Goal: Task Accomplishment & Management: Use online tool/utility

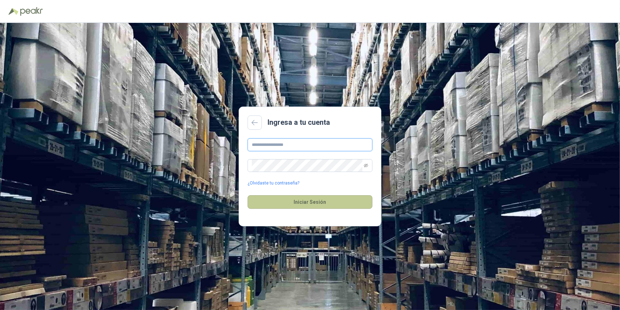
type input "**********"
click at [321, 200] on button "Iniciar Sesión" at bounding box center [310, 202] width 125 height 14
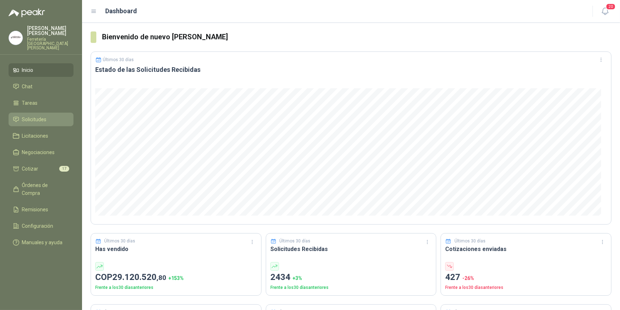
click at [41, 115] on span "Solicitudes" at bounding box center [34, 119] width 25 height 8
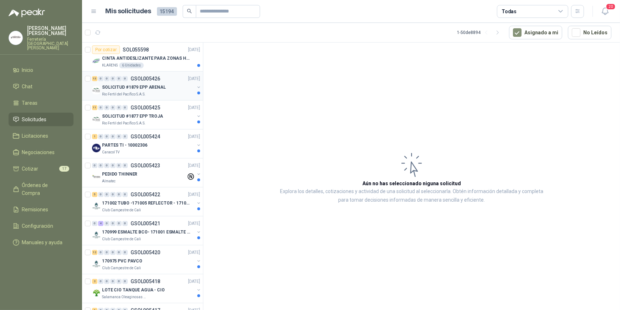
click at [146, 87] on p "SOLICITUD #1879 EPP ARENAL" at bounding box center [134, 87] width 64 height 7
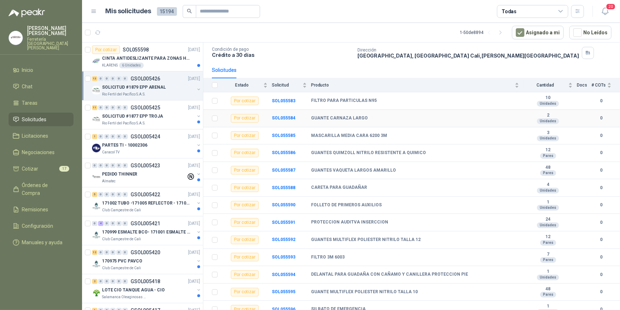
scroll to position [54, 0]
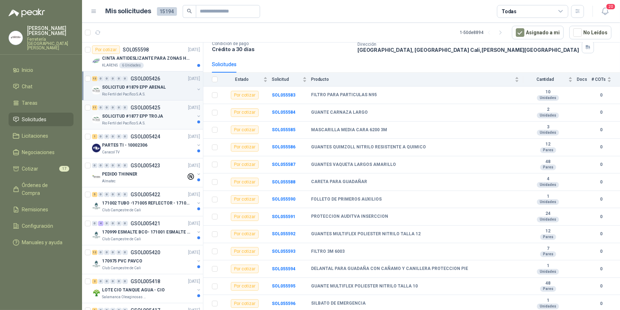
click at [139, 118] on p "SOLICITUD #1877 EPP TROJA" at bounding box center [132, 116] width 61 height 7
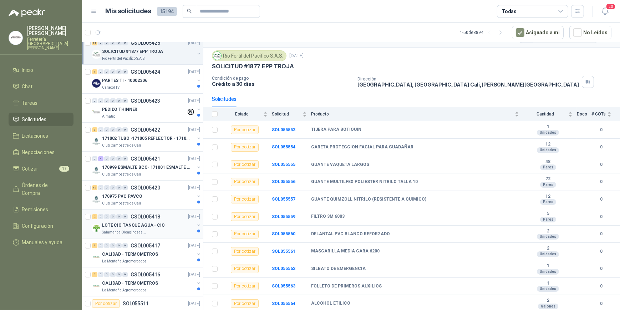
scroll to position [130, 0]
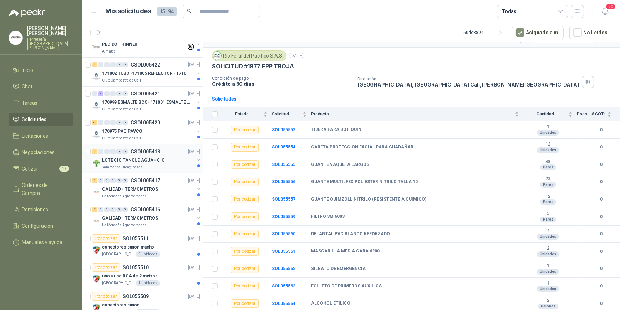
click at [154, 162] on p "LOTE CIO TANQUE AGUA - CIO" at bounding box center [133, 160] width 63 height 7
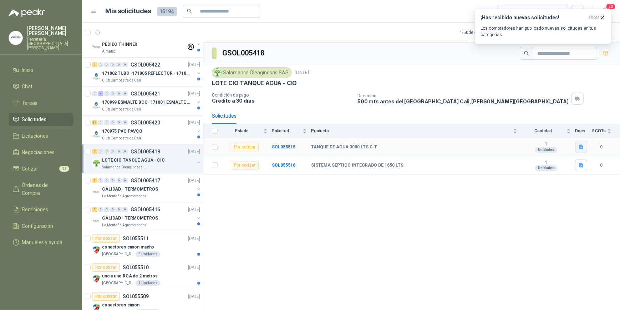
click at [581, 146] on icon "button" at bounding box center [581, 147] width 4 height 5
click at [519, 129] on button "Captura de pantalla 2025-09-11 083557.png" at bounding box center [538, 130] width 90 height 7
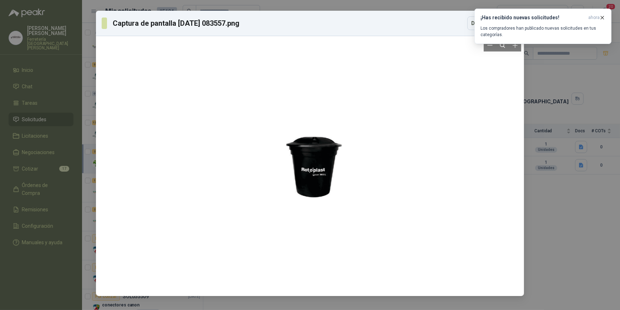
click at [321, 162] on div at bounding box center [310, 166] width 65 height 254
click at [334, 172] on div at bounding box center [310, 166] width 65 height 254
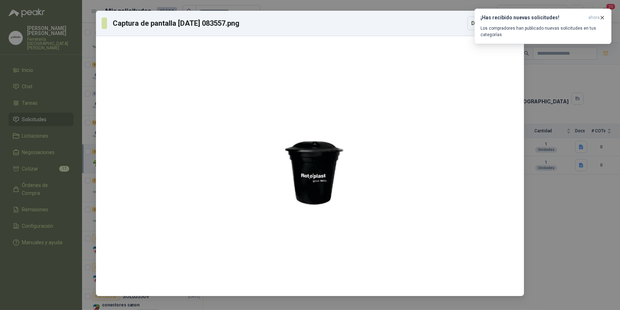
click at [561, 87] on div "Captura de pantalla 2025-09-11 083557.png Descargar" at bounding box center [310, 155] width 620 height 310
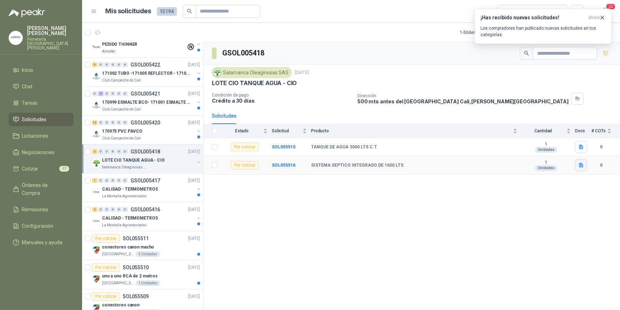
click at [580, 164] on icon "button" at bounding box center [581, 165] width 4 height 5
click at [527, 147] on button "Captura de pantalla 2025-09-11 083531.png" at bounding box center [538, 148] width 90 height 7
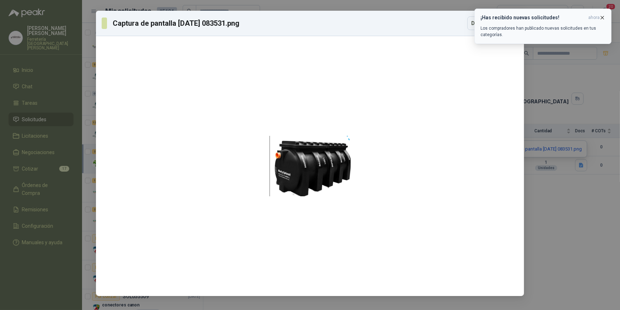
click at [604, 17] on icon "button" at bounding box center [603, 18] width 6 height 6
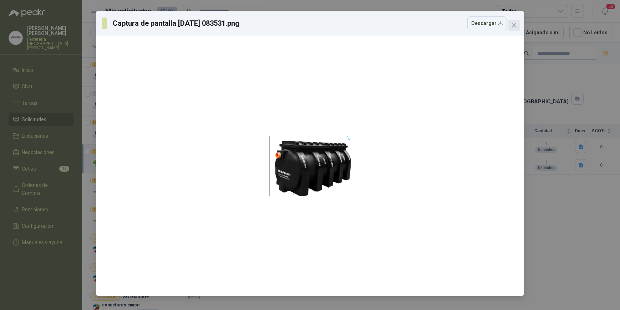
click at [513, 25] on icon "close" at bounding box center [515, 25] width 6 height 6
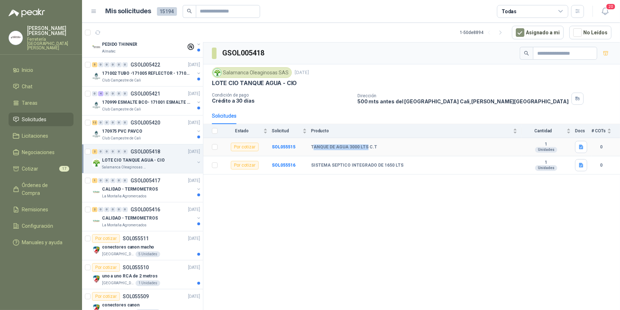
drag, startPoint x: 312, startPoint y: 146, endPoint x: 365, endPoint y: 142, distance: 53.0
click at [365, 142] on td "TANQUE DE AGUA 3000 LTS C.T" at bounding box center [416, 147] width 211 height 18
drag, startPoint x: 311, startPoint y: 143, endPoint x: 378, endPoint y: 144, distance: 67.8
click at [378, 144] on tr "Por cotizar SOL055515 TANQUE DE AGUA 3000 LTS C.T 1 Unidades 0" at bounding box center [411, 147] width 417 height 18
drag, startPoint x: 378, startPoint y: 144, endPoint x: 354, endPoint y: 146, distance: 24.4
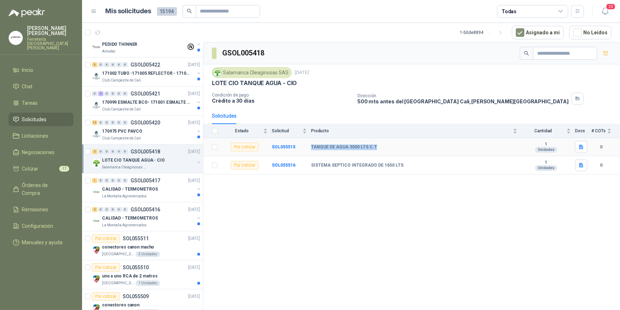
copy tr "TANQUE DE AGUA 3000 LTS C.T"
drag, startPoint x: 311, startPoint y: 164, endPoint x: 399, endPoint y: 162, distance: 88.6
click at [399, 162] on div "SISTEMA SEPTICO INTEGRADO DE 1650 LTS" at bounding box center [414, 165] width 206 height 6
drag, startPoint x: 399, startPoint y: 162, endPoint x: 373, endPoint y: 165, distance: 27.0
copy b "SISTEMA SEPTICO INTEGRADO DE 1650 LTS"
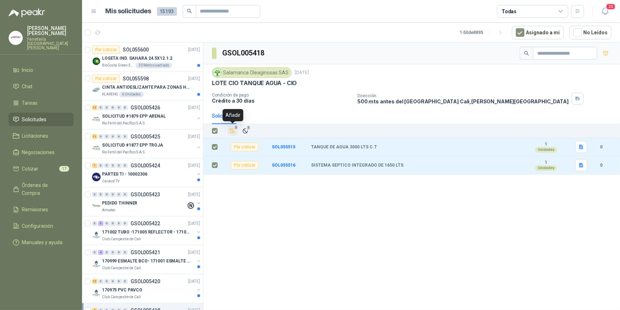
click at [232, 130] on icon "Añadir" at bounding box center [233, 130] width 6 height 6
click at [41, 165] on li "Cotizar 19" at bounding box center [41, 169] width 56 height 8
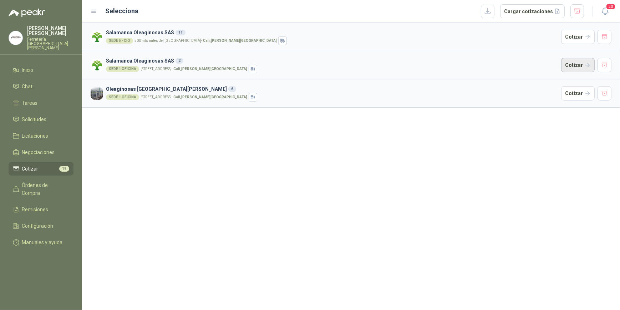
click at [577, 64] on button "Cotizar" at bounding box center [579, 65] width 34 height 14
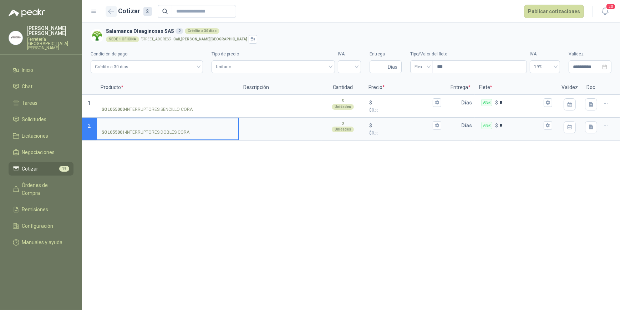
click at [111, 10] on icon "button" at bounding box center [111, 11] width 6 height 5
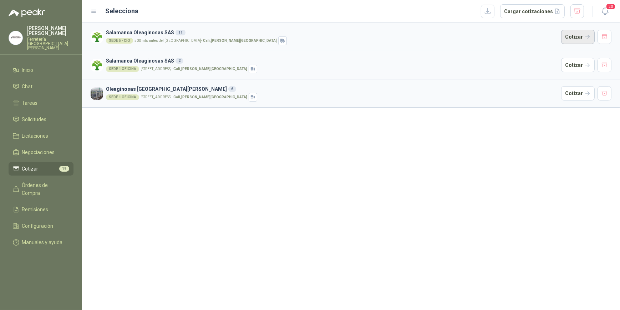
click at [577, 35] on button "Cotizar" at bounding box center [579, 37] width 34 height 14
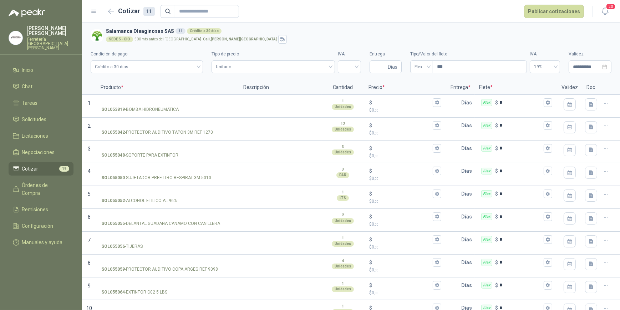
scroll to position [35, 0]
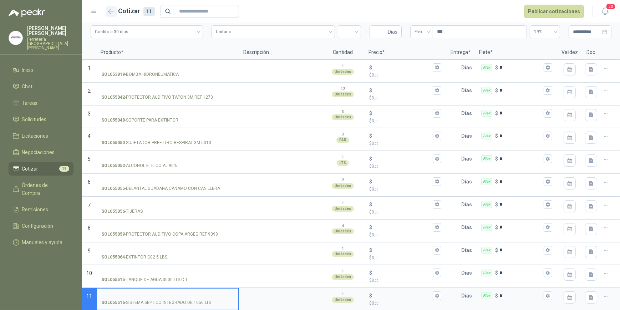
click at [108, 10] on icon "button" at bounding box center [111, 11] width 6 height 5
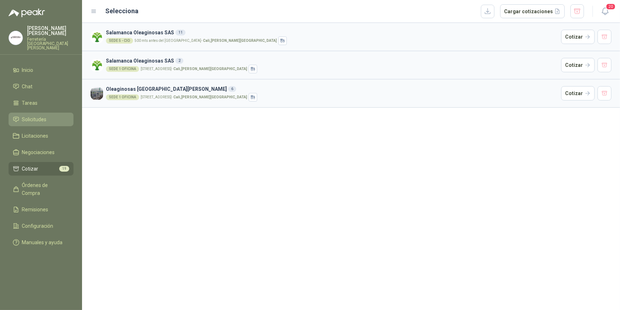
click at [37, 115] on span "Solicitudes" at bounding box center [34, 119] width 25 height 8
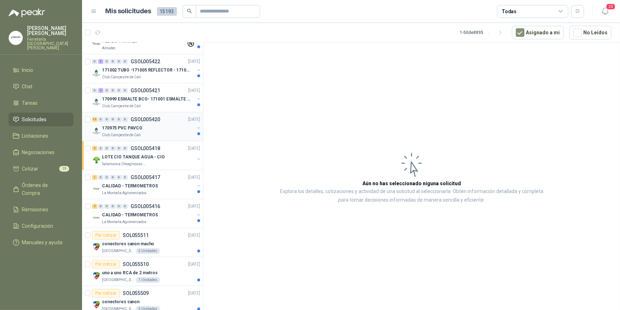
scroll to position [162, 0]
click at [144, 163] on p "Salamanca Oleaginosas SAS" at bounding box center [124, 164] width 45 height 6
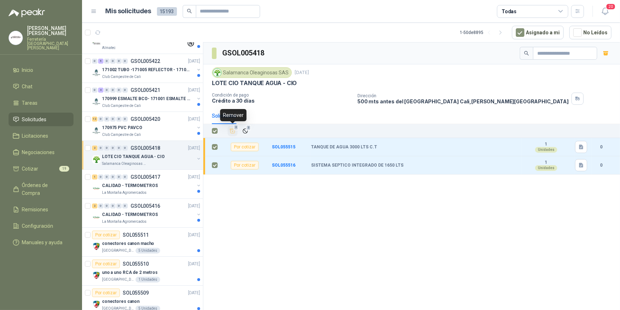
click at [232, 130] on icon "Añadir" at bounding box center [233, 130] width 6 height 7
click at [231, 131] on icon "Añadir" at bounding box center [233, 130] width 6 height 6
click at [36, 165] on span "Cotizar" at bounding box center [30, 169] width 16 height 8
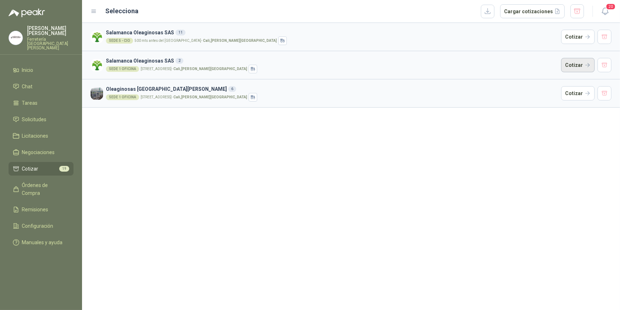
click at [579, 62] on button "Cotizar" at bounding box center [579, 65] width 34 height 14
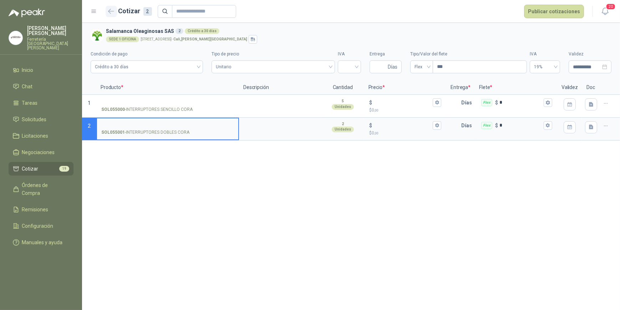
click at [111, 11] on icon "button" at bounding box center [111, 11] width 5 height 4
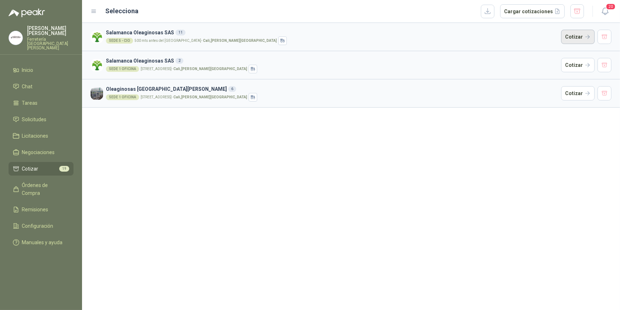
click at [579, 36] on button "Cotizar" at bounding box center [579, 37] width 34 height 14
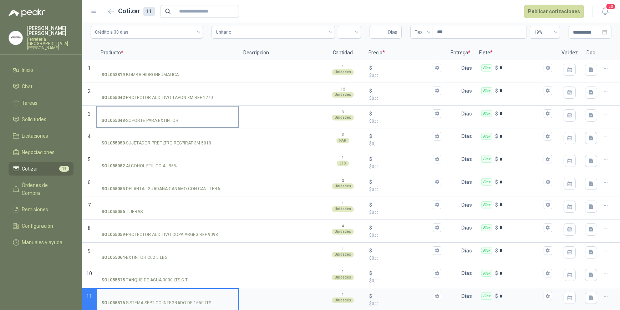
scroll to position [35, 0]
click at [133, 293] on input "SOL055516 - SISTEMA SEPTICO INTEGRADO DE 1650 LTS" at bounding box center [167, 295] width 133 height 5
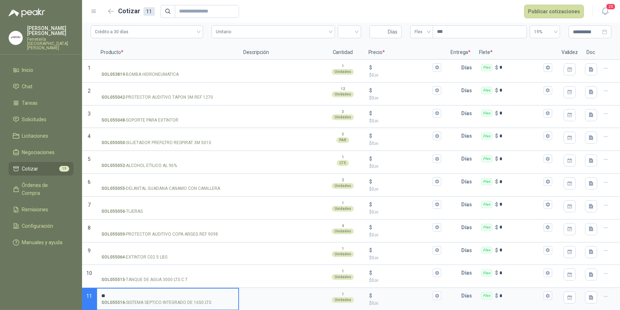
type input "*"
type input "**********"
click at [270, 296] on textarea at bounding box center [280, 296] width 81 height 16
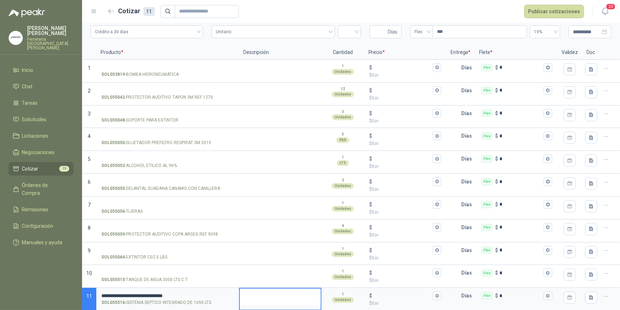
type textarea "*"
type textarea "**"
type textarea "***"
type textarea "****"
type textarea "*****"
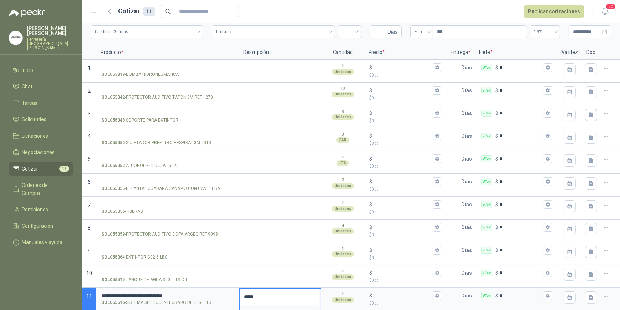
type textarea "******"
type textarea "*******"
type textarea "********"
type textarea "*********"
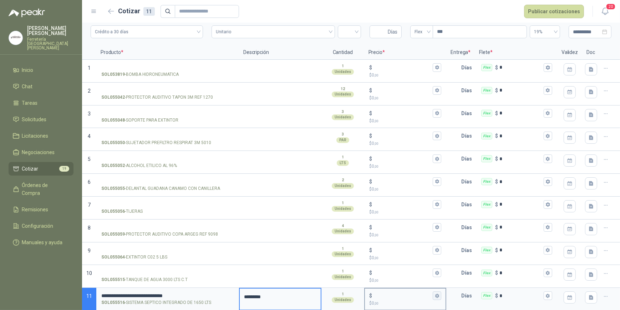
click at [436, 296] on icon "button" at bounding box center [438, 295] width 4 height 4
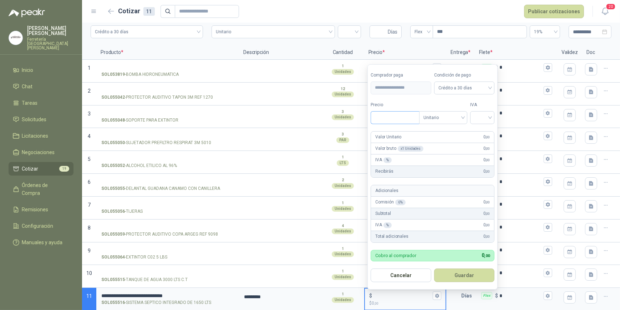
click at [385, 120] on input "Precio" at bounding box center [395, 117] width 48 height 12
click at [493, 118] on div at bounding box center [483, 117] width 24 height 13
type input "**********"
click at [483, 131] on div "19%" at bounding box center [484, 132] width 13 height 8
click at [462, 274] on button "Guardar" at bounding box center [465, 275] width 61 height 14
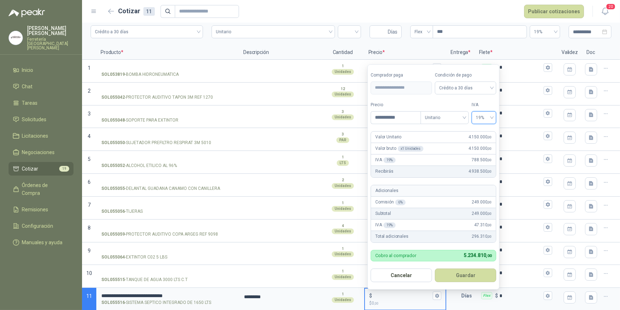
type input "*********"
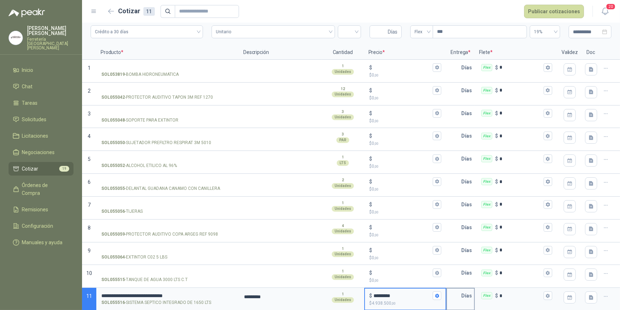
click at [455, 295] on input "text" at bounding box center [454, 295] width 14 height 14
type input "*"
click at [546, 294] on button "Flex $ *" at bounding box center [548, 295] width 9 height 9
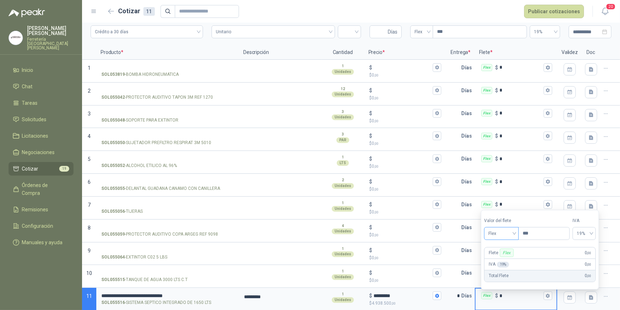
click at [517, 232] on div "Flex" at bounding box center [501, 233] width 35 height 13
click at [511, 260] on div "Incluido" at bounding box center [502, 260] width 25 height 8
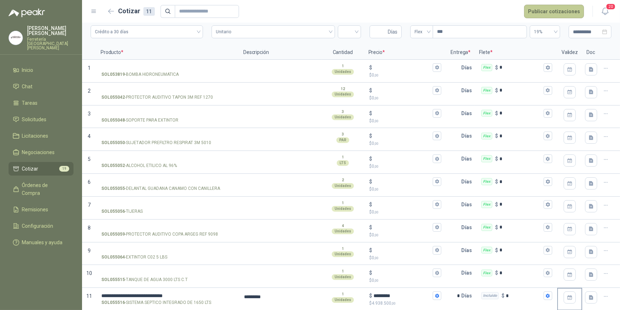
click at [554, 10] on button "Publicar cotizaciones" at bounding box center [554, 12] width 60 height 14
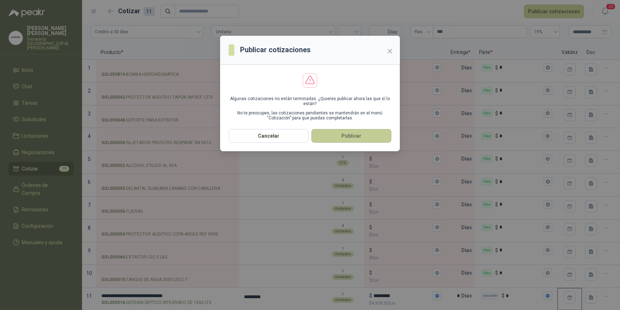
click at [352, 136] on button "Publicar" at bounding box center [352, 136] width 80 height 14
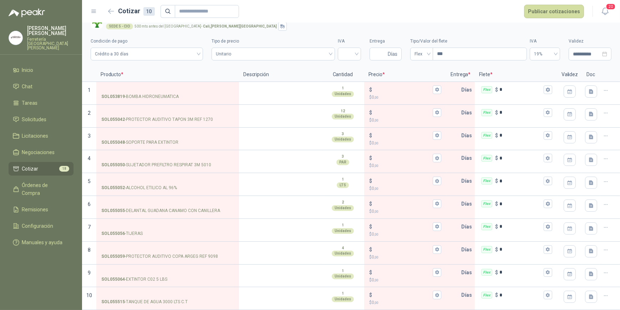
scroll to position [12, 0]
click at [36, 34] on p "[PERSON_NAME]" at bounding box center [50, 31] width 46 height 10
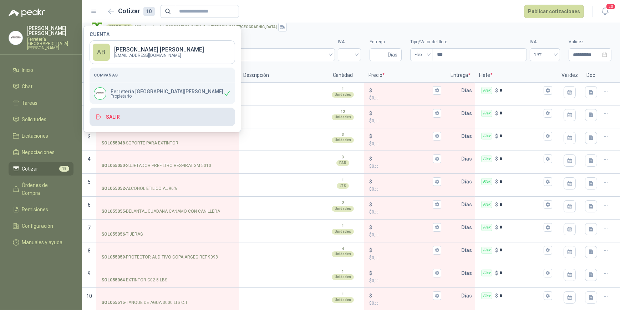
click at [133, 119] on button "Salir" at bounding box center [163, 116] width 146 height 19
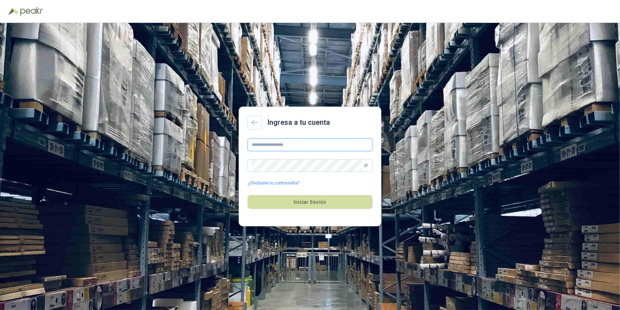
type input "**********"
